Goal: Task Accomplishment & Management: Manage account settings

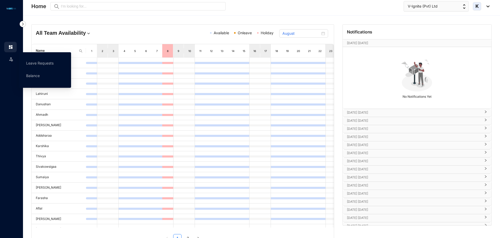
click at [14, 61] on div "Leave" at bounding box center [10, 57] width 13 height 11
click at [43, 63] on link "Leave Requests" at bounding box center [39, 63] width 27 height 4
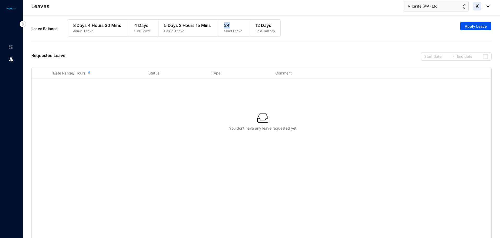
drag, startPoint x: 222, startPoint y: 27, endPoint x: 234, endPoint y: 27, distance: 11.5
click at [234, 27] on div "24 Short Leave" at bounding box center [233, 28] width 28 height 17
click at [256, 31] on p "Paid Half day" at bounding box center [265, 30] width 20 height 5
drag, startPoint x: 254, startPoint y: 26, endPoint x: 269, endPoint y: 24, distance: 16.0
click at [269, 24] on div "12 Days Paid Half day" at bounding box center [265, 28] width 30 height 17
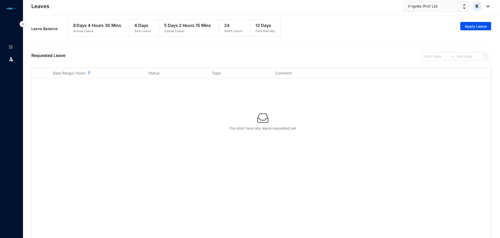
click at [272, 32] on p "Paid Half day" at bounding box center [265, 30] width 20 height 5
